Goal: Find specific page/section: Find specific page/section

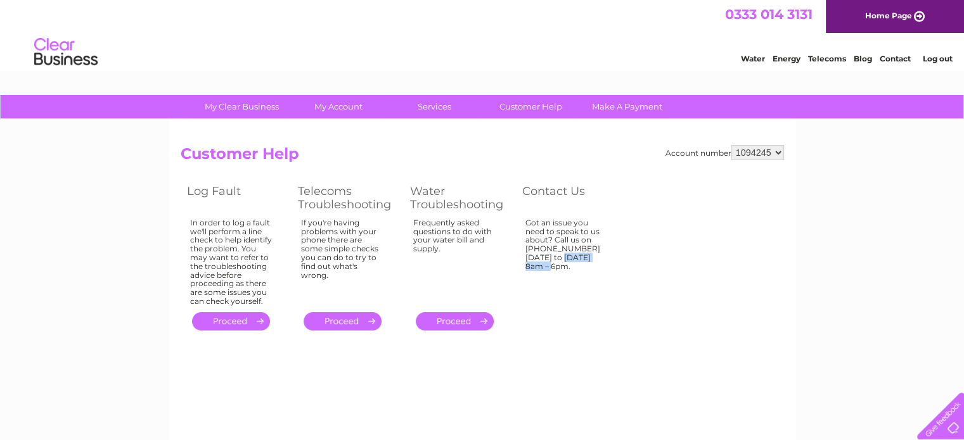
click at [760, 153] on select "1094245" at bounding box center [757, 152] width 53 height 15
click at [842, 223] on div "My Clear Business Login Details My Details My Preferences Link Account My Accou…" at bounding box center [482, 393] width 964 height 596
click at [827, 63] on div "Water Energy Telecoms Blog Contact Log out" at bounding box center [839, 54] width 248 height 26
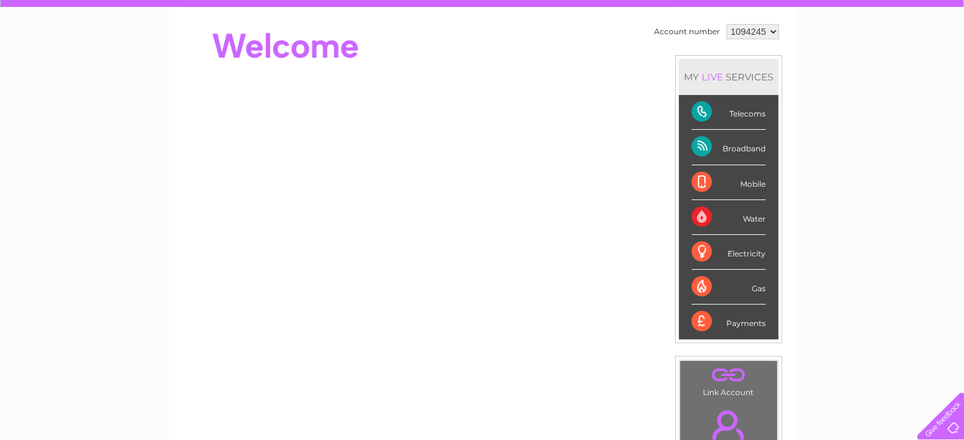
scroll to position [114, 0]
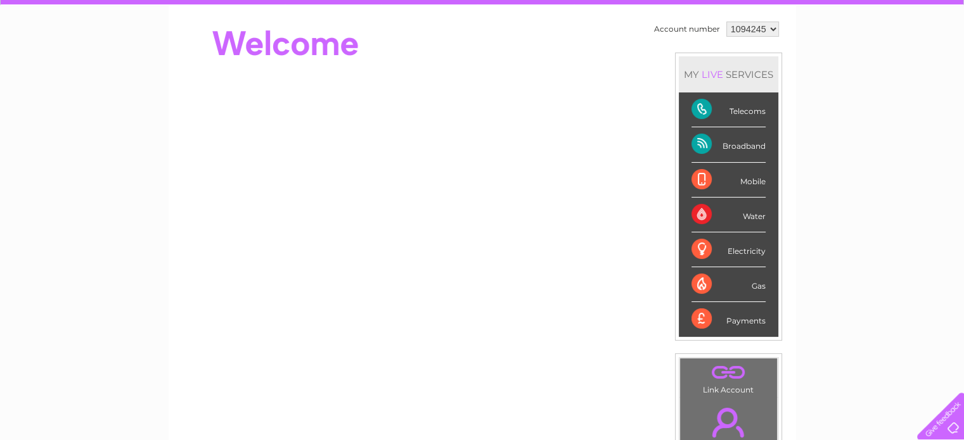
click at [743, 27] on select "1094245" at bounding box center [752, 29] width 53 height 15
click at [851, 83] on div "My Clear Business Login Details My Details My Preferences Link Account My Accou…" at bounding box center [482, 337] width 964 height 712
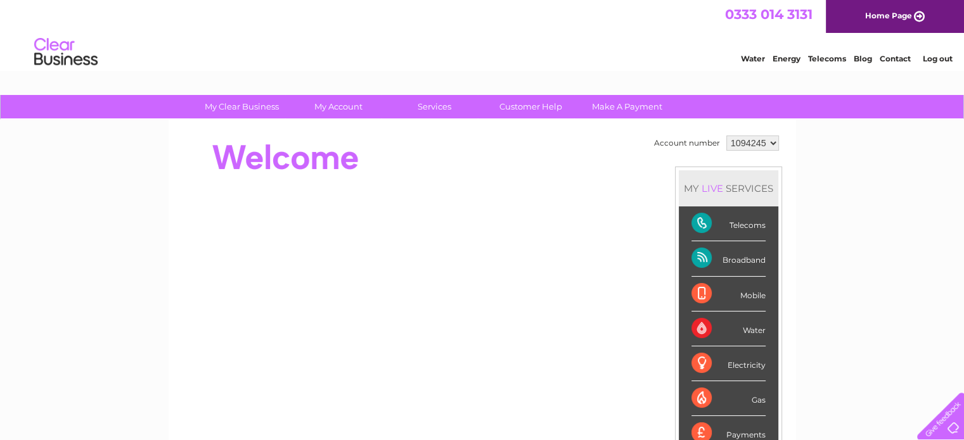
scroll to position [0, 0]
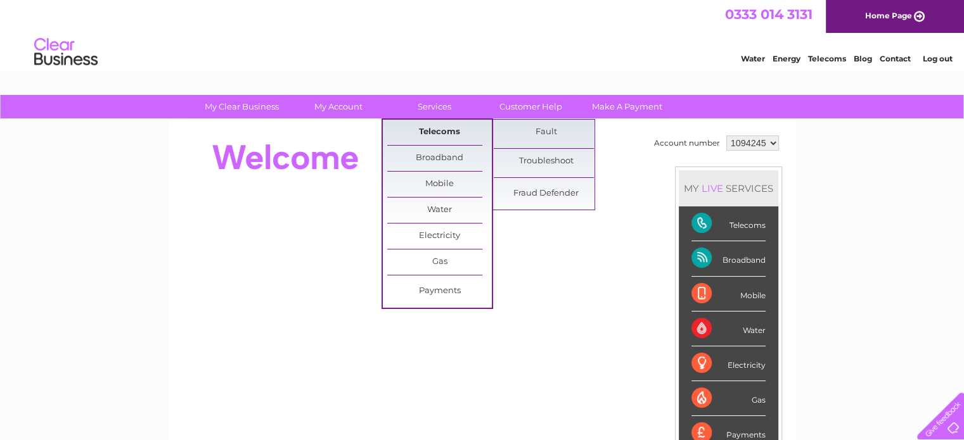
click at [431, 129] on link "Telecoms" at bounding box center [439, 132] width 105 height 25
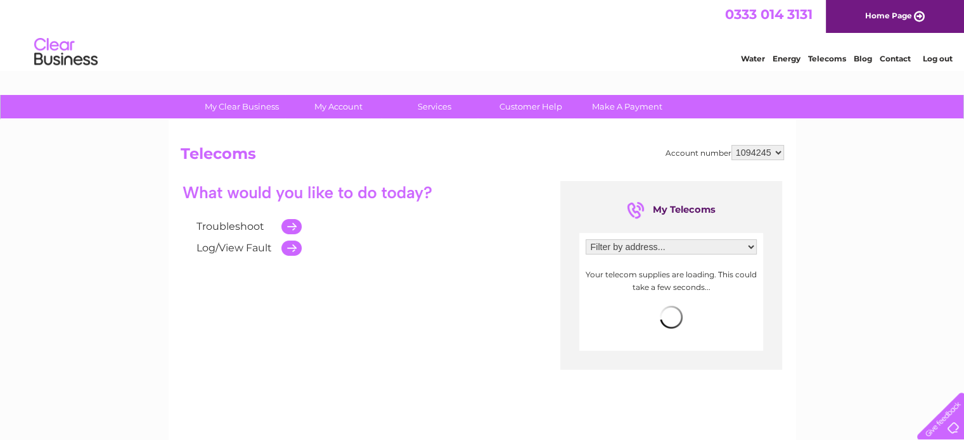
click at [744, 246] on select "Filter by address... 348 Cathedral Street, Glasgow, Strathclyde, G1 2BQ" at bounding box center [670, 246] width 171 height 15
click at [818, 220] on div "My Clear Business Login Details My Details My Preferences Link Account My Accou…" at bounding box center [482, 393] width 964 height 596
